Goal: Task Accomplishment & Management: Manage account settings

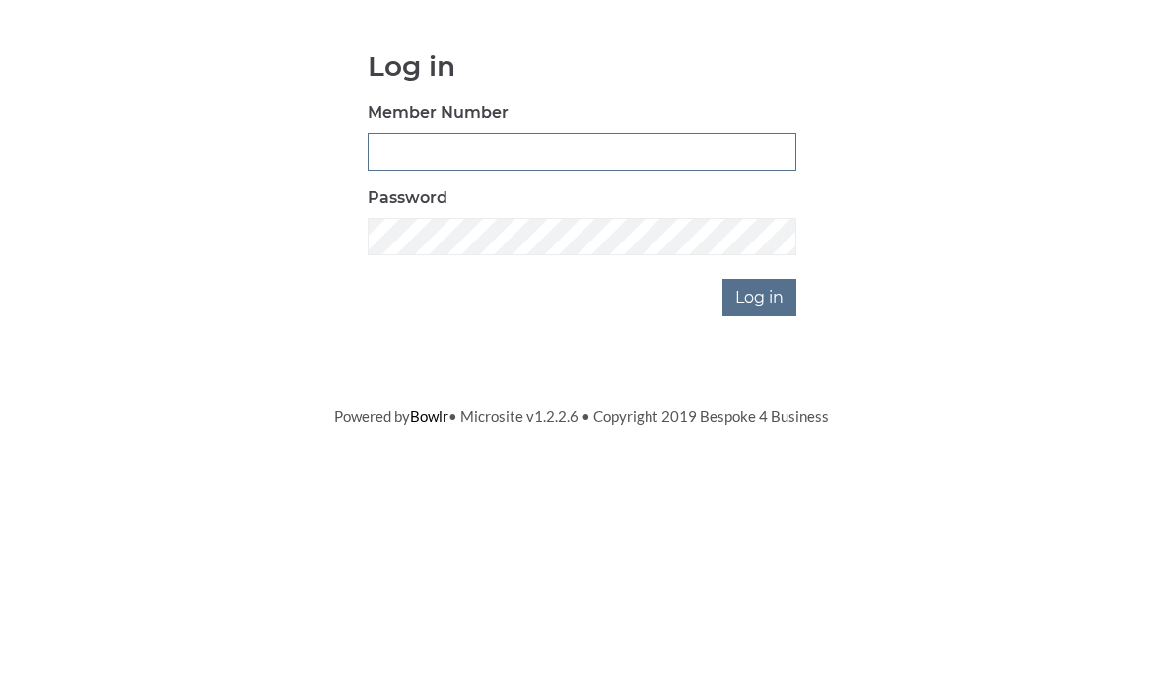
scroll to position [173, 0]
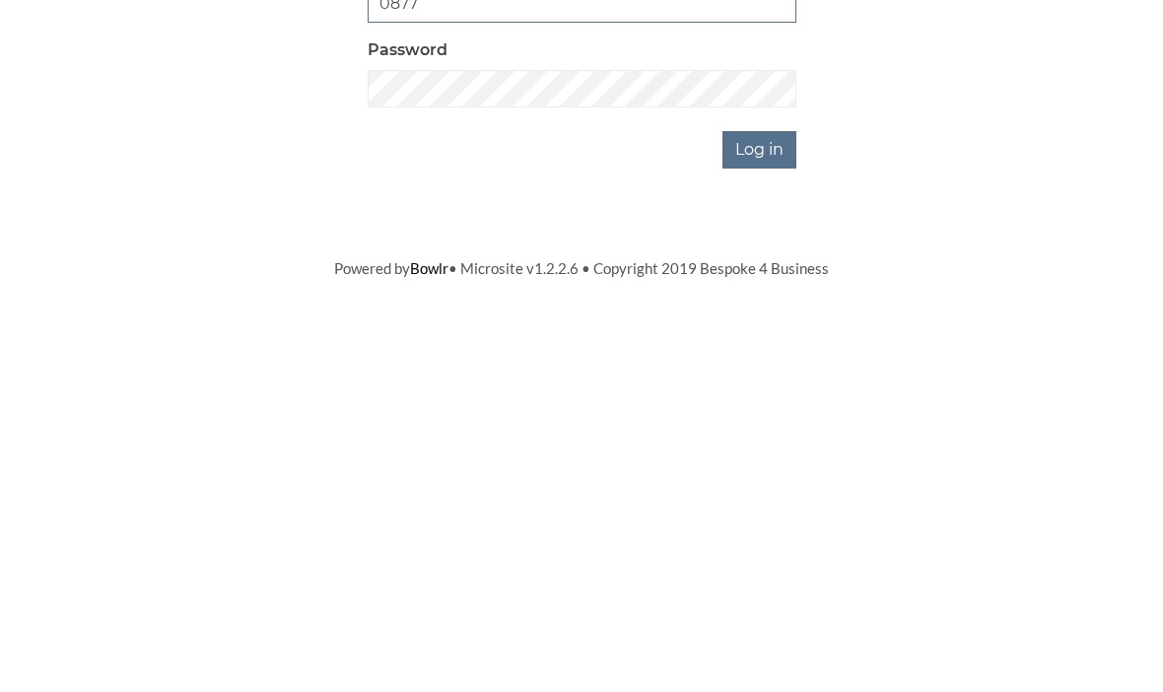
type input "0877"
click at [787, 452] on input "Log in" at bounding box center [760, 470] width 74 height 37
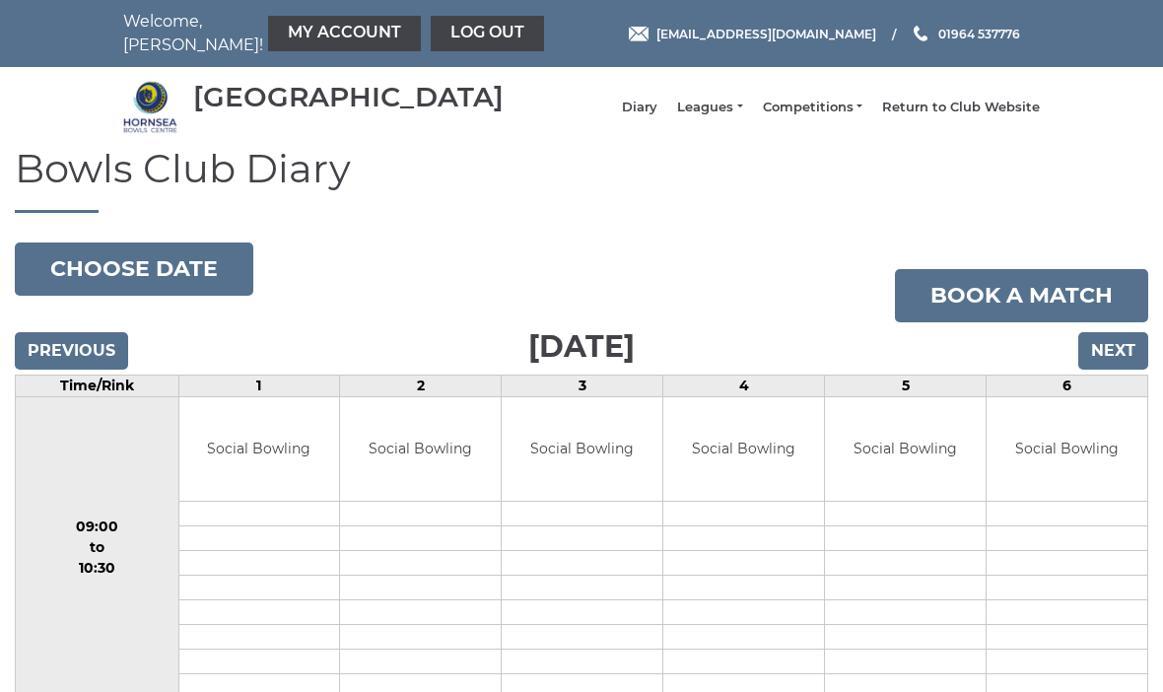
click at [1126, 360] on input "Next" at bounding box center [1114, 350] width 70 height 37
